Goal: Find specific page/section

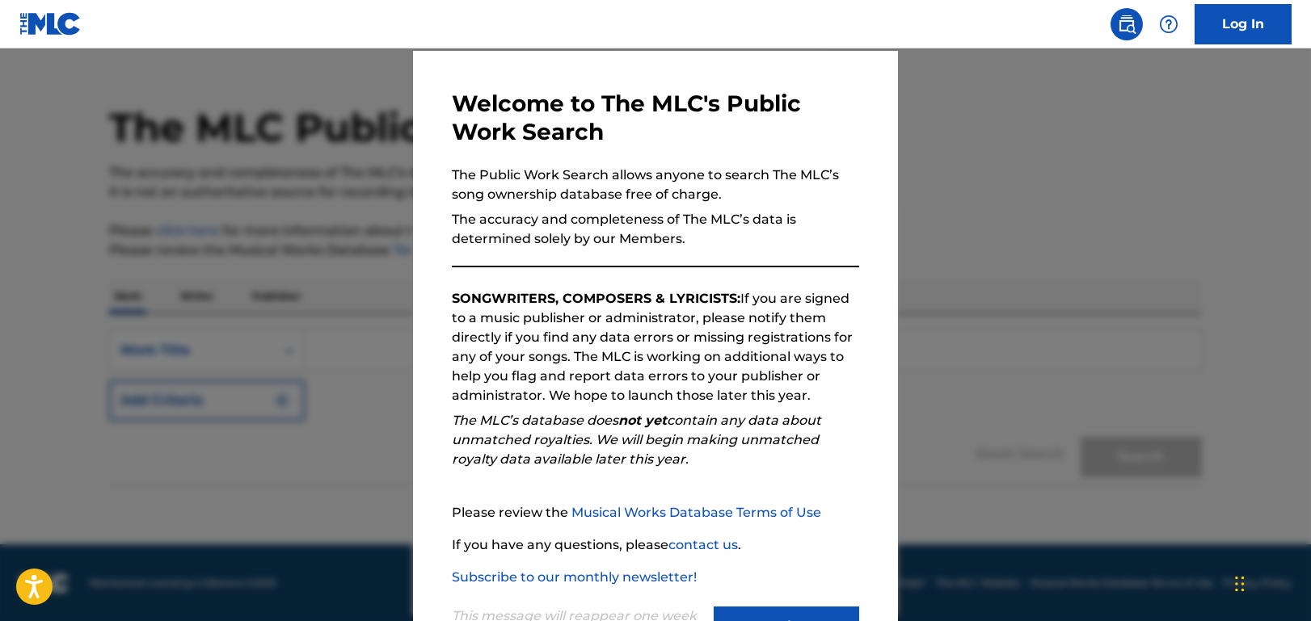
scroll to position [116, 0]
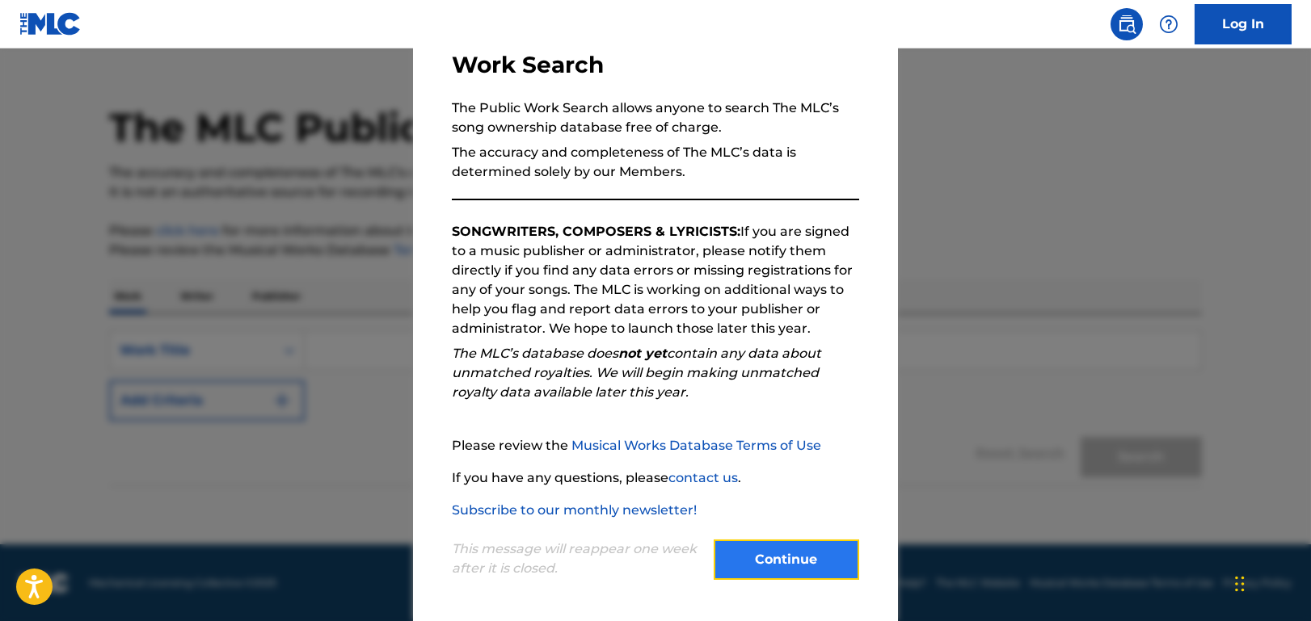
click at [772, 550] on button "Continue" at bounding box center [785, 560] width 145 height 40
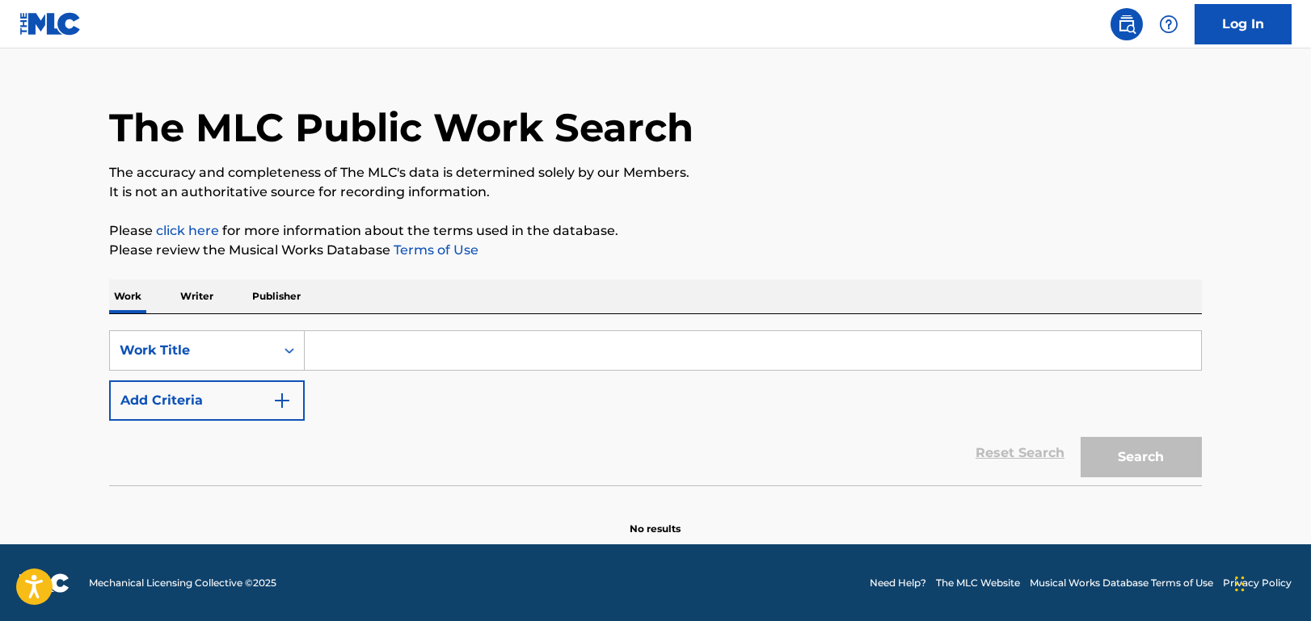
click at [382, 338] on input "Search Form" at bounding box center [753, 350] width 896 height 39
paste input "Tootzee Pop"
type input "Tootzee Pop"
click at [1131, 443] on button "Search" at bounding box center [1140, 457] width 121 height 40
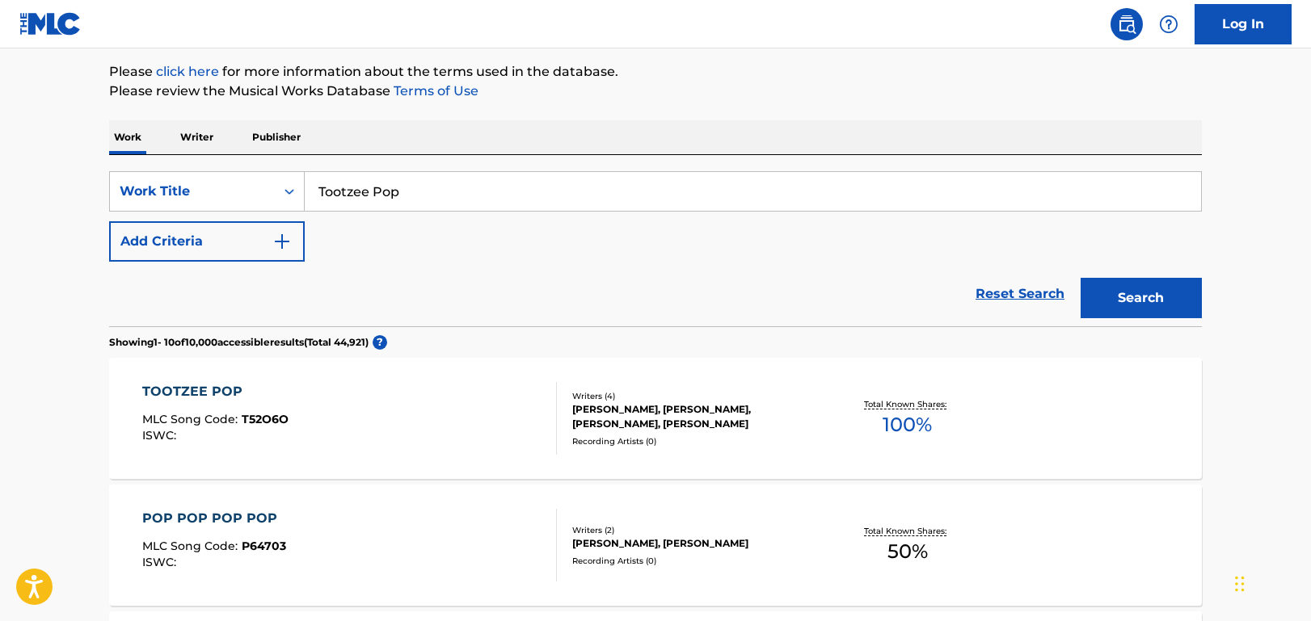
scroll to position [191, 0]
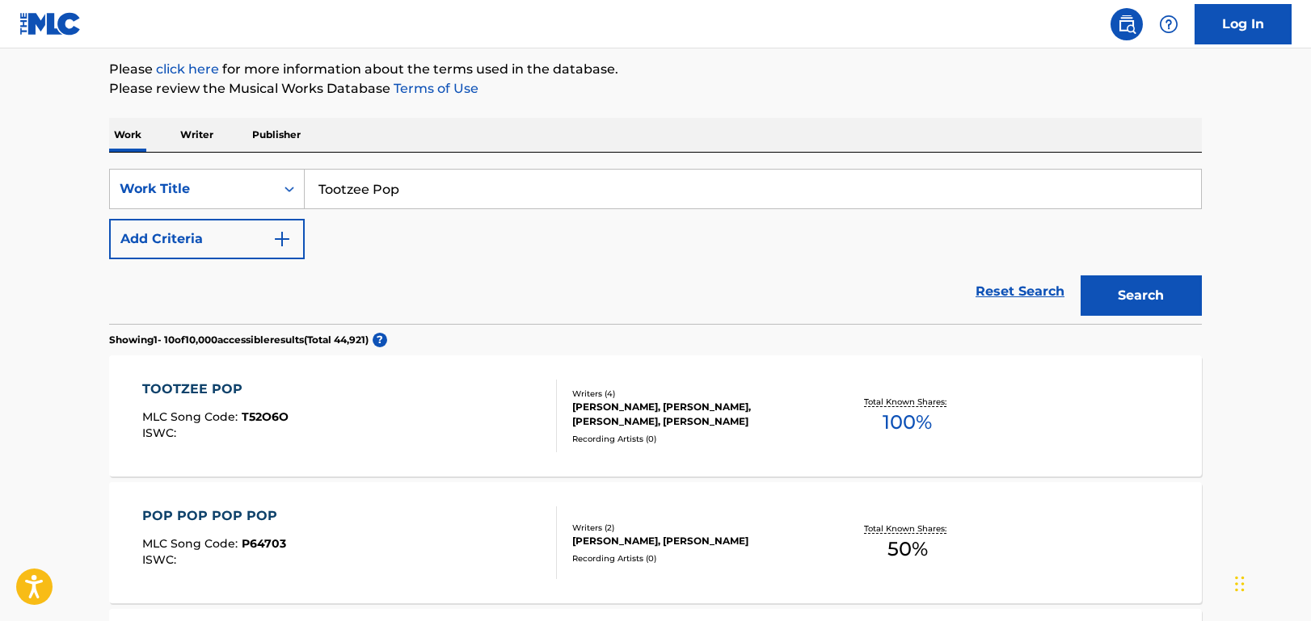
click at [215, 391] on div "TOOTZEE POP" at bounding box center [215, 389] width 146 height 19
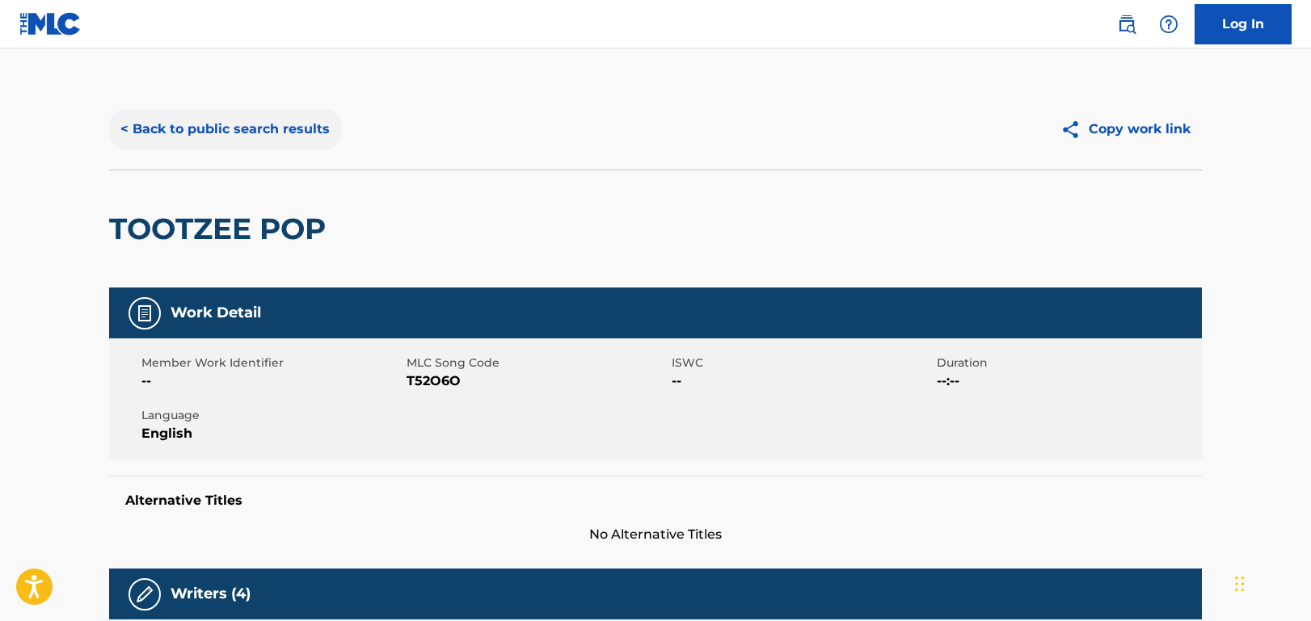
click at [190, 135] on button "< Back to public search results" at bounding box center [225, 129] width 232 height 40
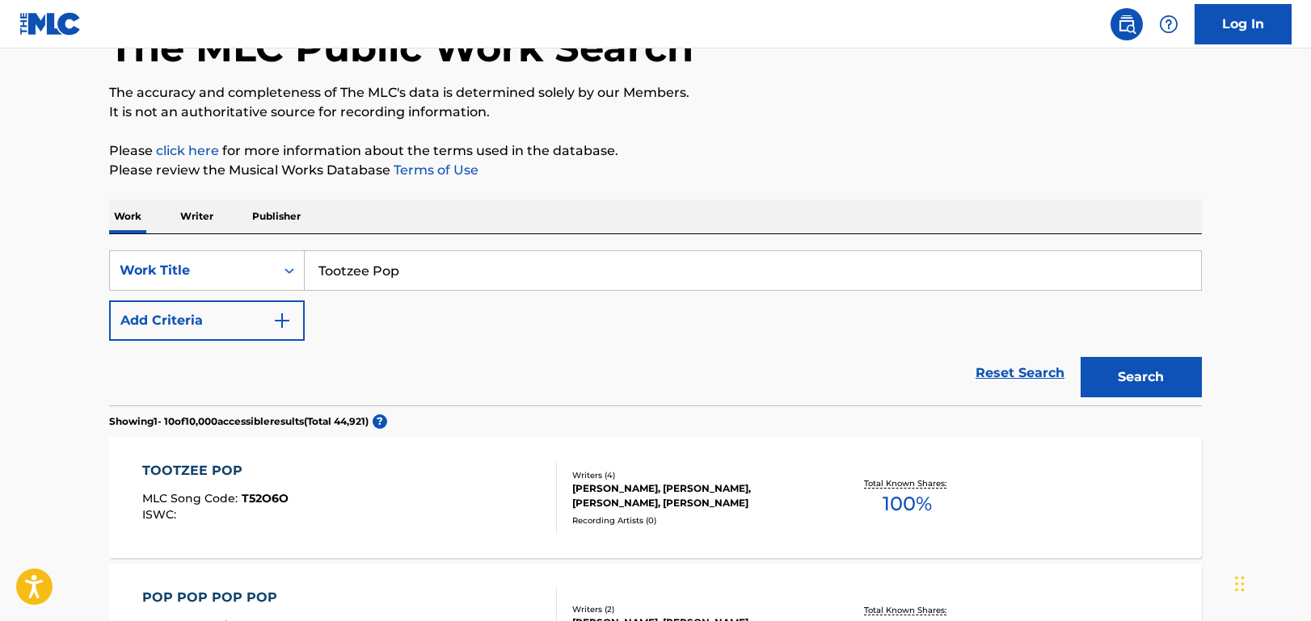
scroll to position [242, 0]
